Goal: Transaction & Acquisition: Purchase product/service

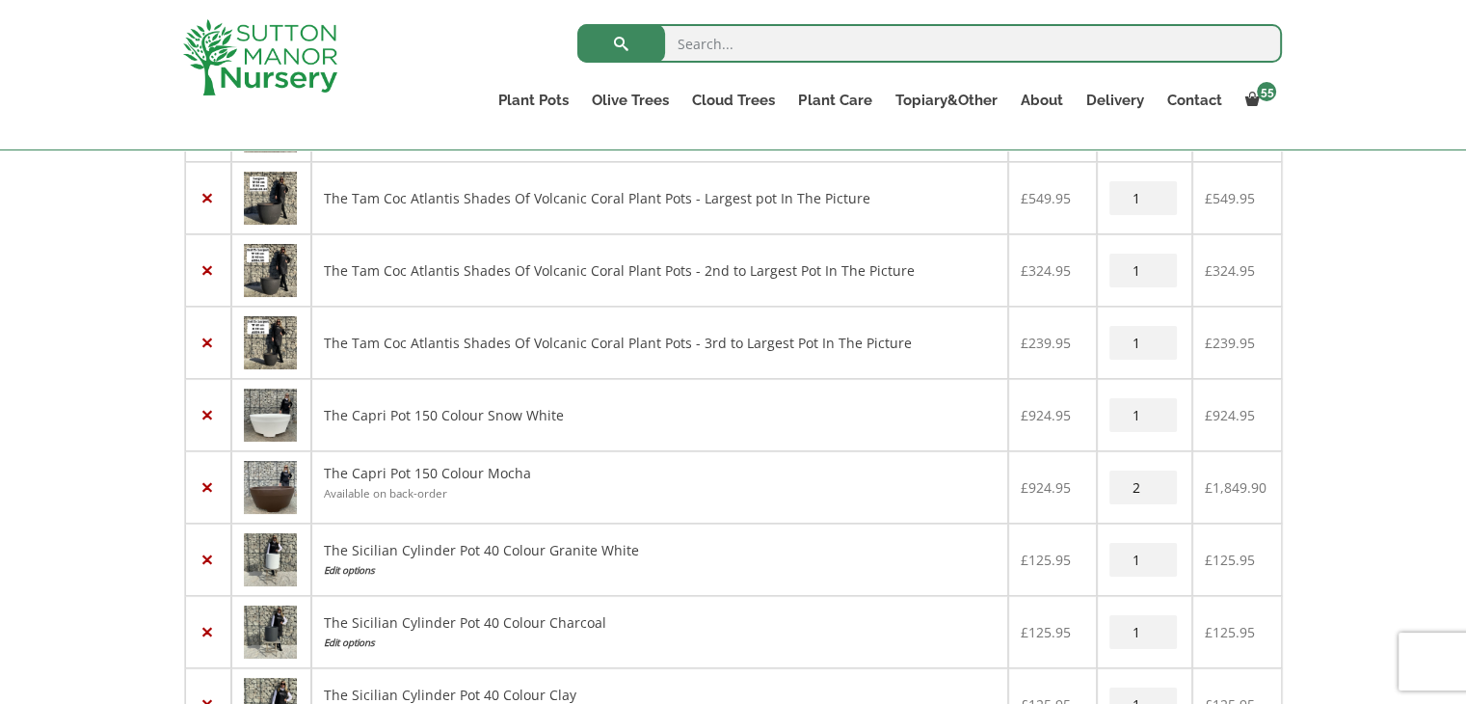
scroll to position [3170, 0]
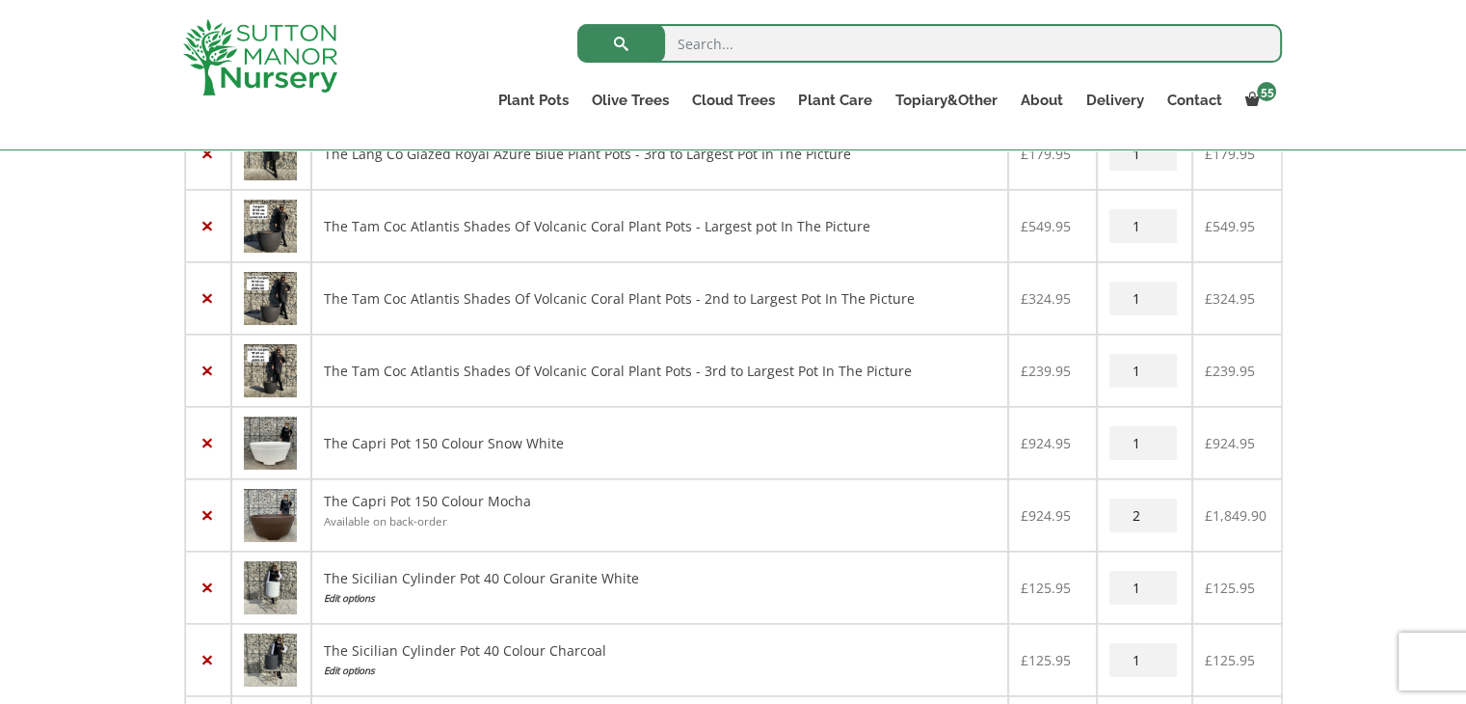
click at [276, 440] on img at bounding box center [270, 443] width 53 height 53
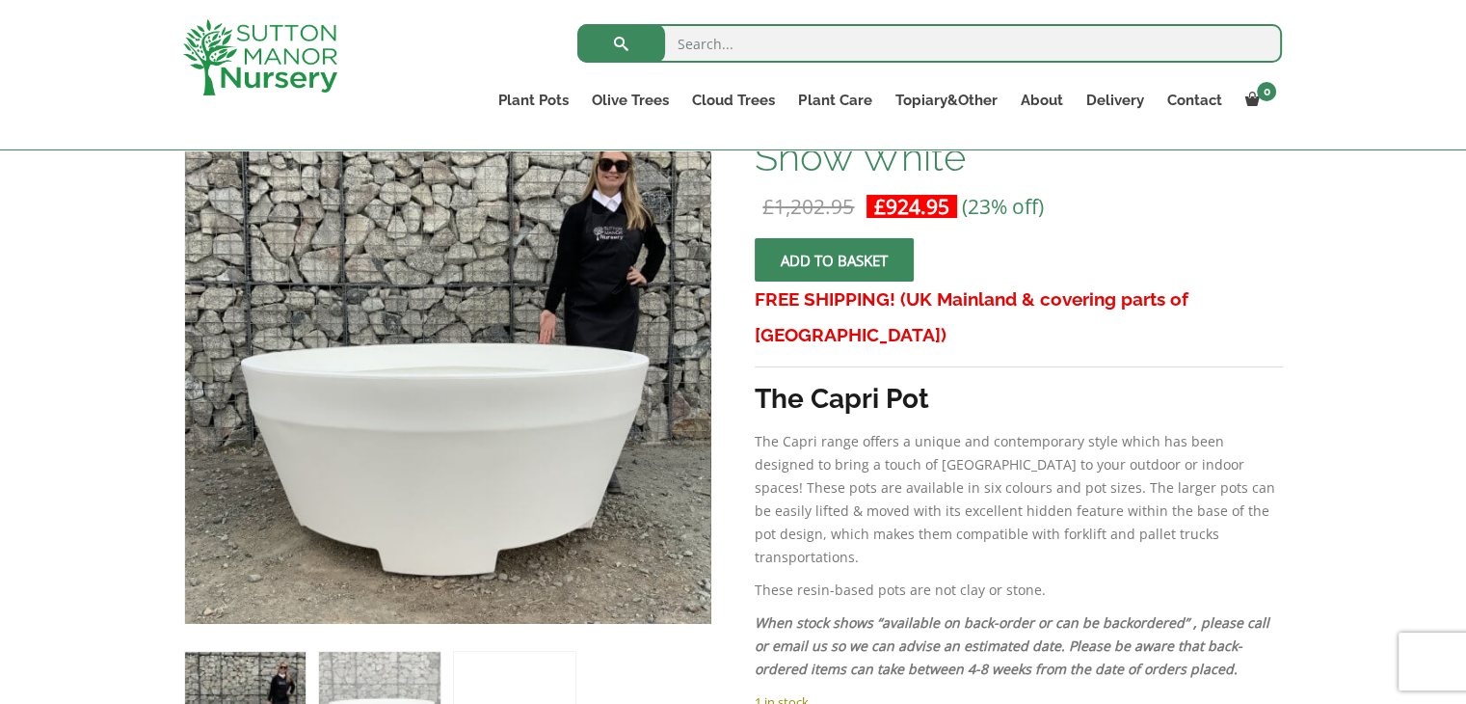
scroll to position [352, 0]
